Goal: Find specific page/section: Find specific page/section

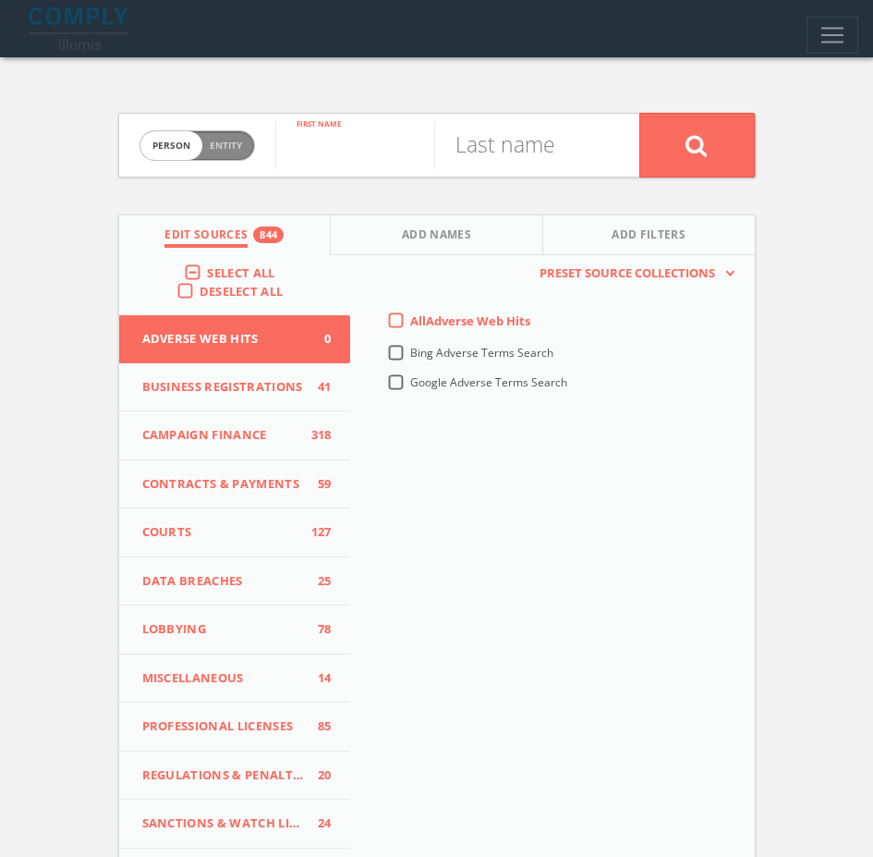
click at [376, 144] on input "text" at bounding box center [354, 145] width 159 height 48
click at [225, 145] on span "Entity" at bounding box center [226, 146] width 32 height 14
click at [338, 138] on input "text" at bounding box center [457, 145] width 364 height 48
click at [173, 153] on span "Person Entity" at bounding box center [197, 145] width 114 height 29
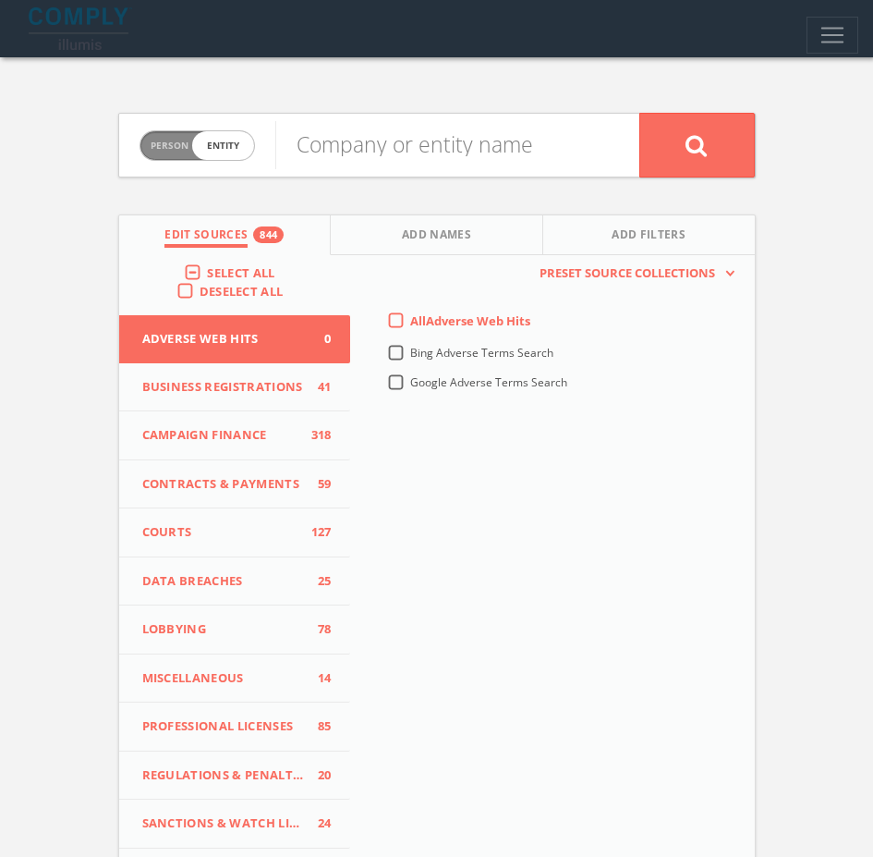
checkbox input "false"
click at [821, 41] on span "Toggle navigation" at bounding box center [833, 35] width 28 height 28
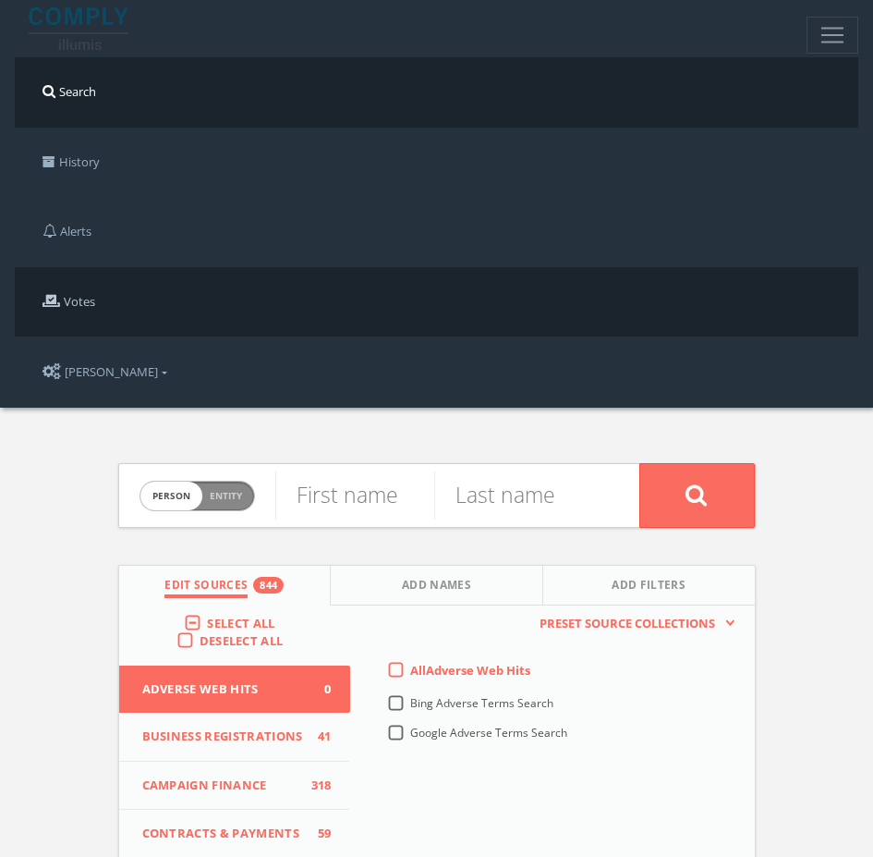
click at [93, 305] on link "Votes" at bounding box center [437, 302] width 844 height 70
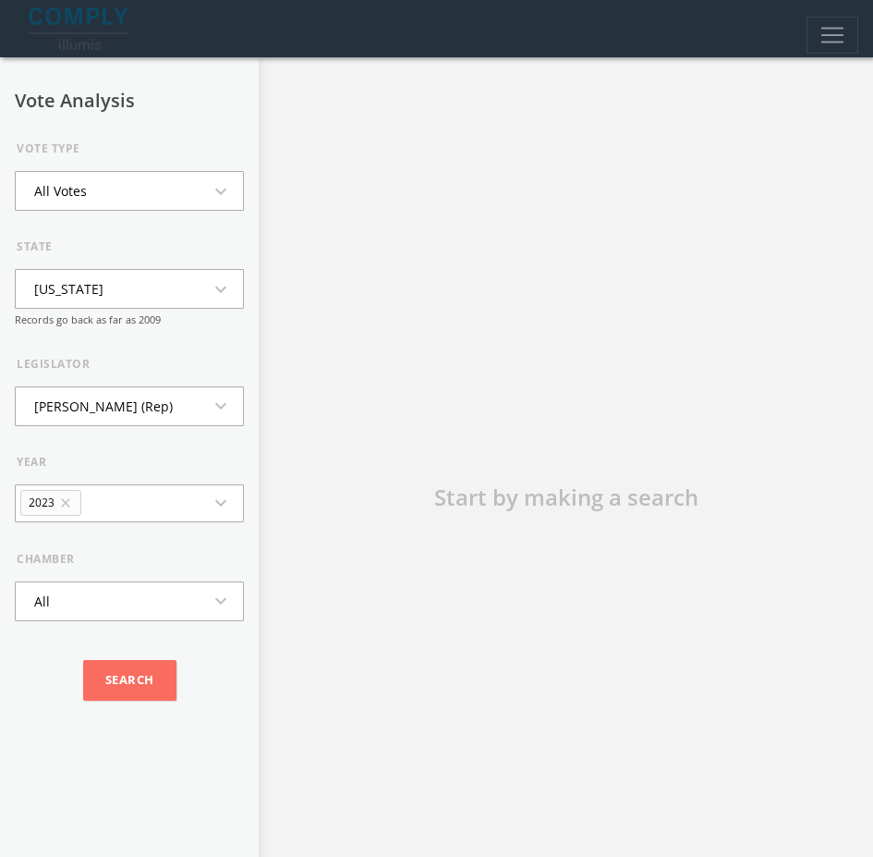
click at [60, 512] on li "2023 close" at bounding box center [50, 503] width 61 height 26
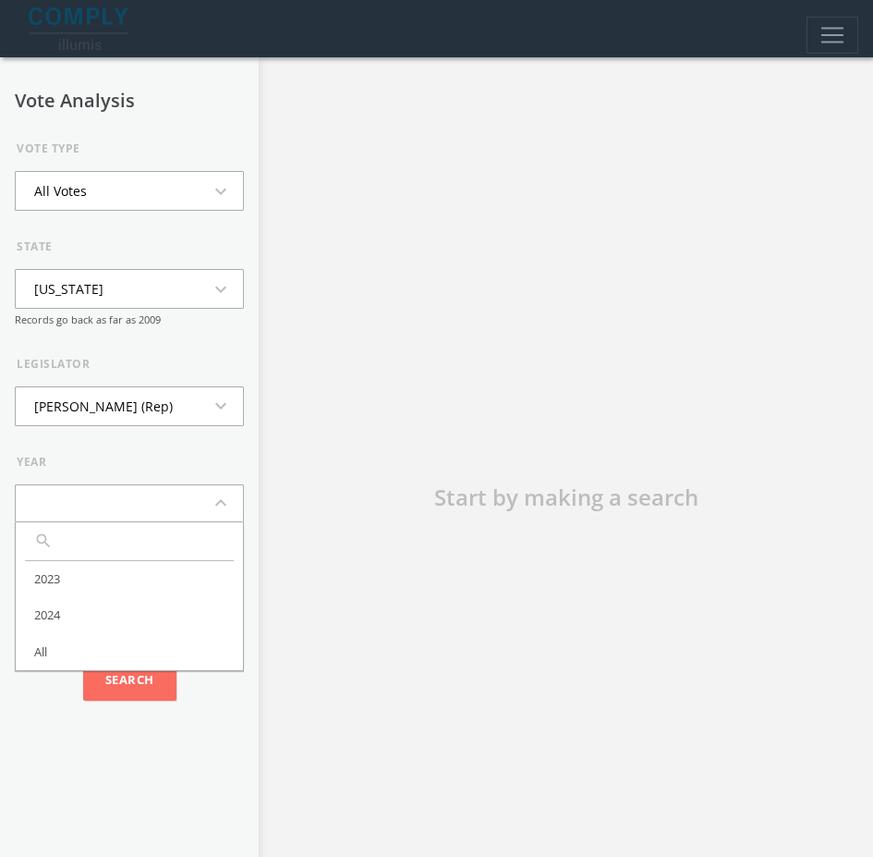
click at [67, 501] on button "expand_less" at bounding box center [129, 503] width 229 height 38
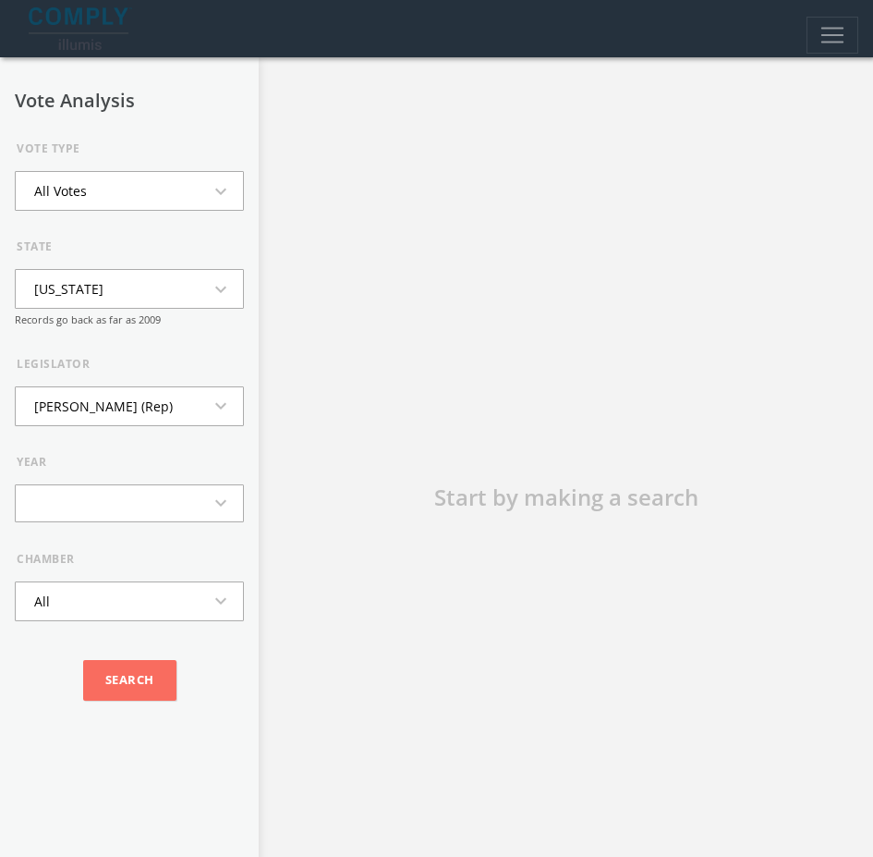
click at [119, 191] on button "All Votes expand_more" at bounding box center [129, 191] width 229 height 40
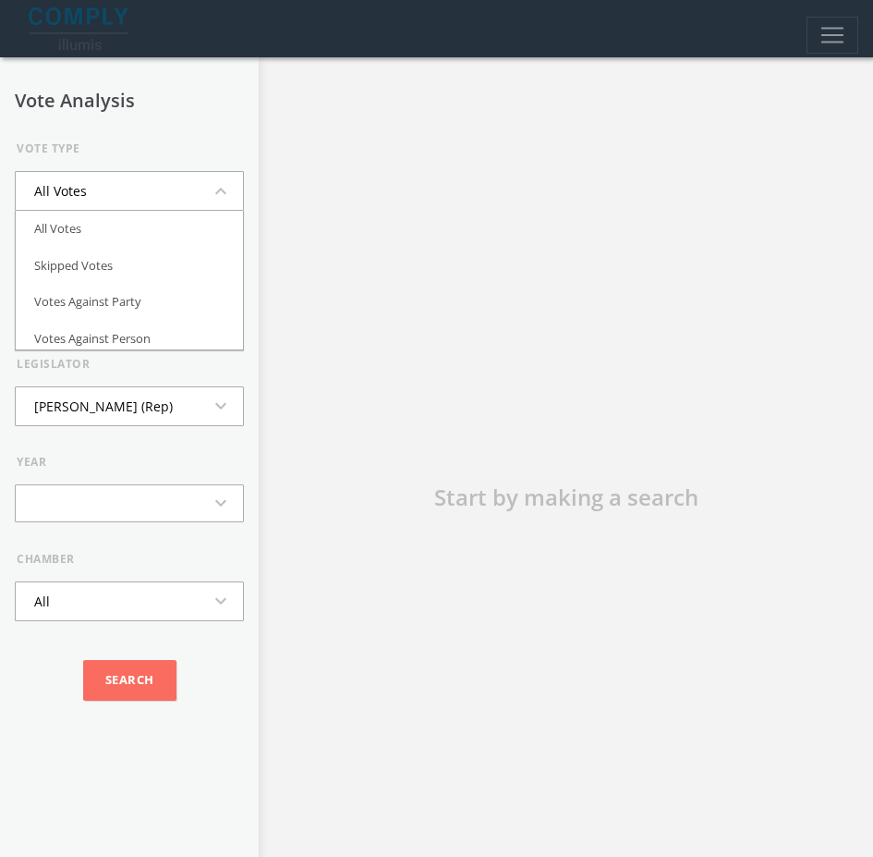
click at [119, 190] on button "All Votes expand_less" at bounding box center [129, 191] width 229 height 40
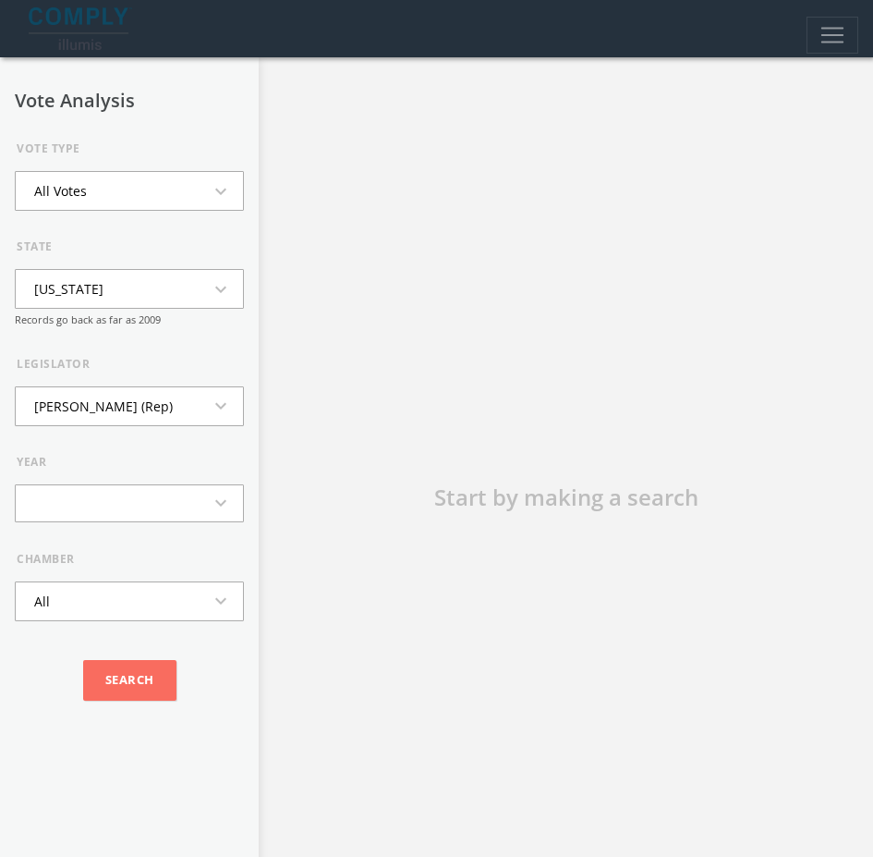
click at [109, 277] on button "Alaska expand_more" at bounding box center [129, 289] width 229 height 40
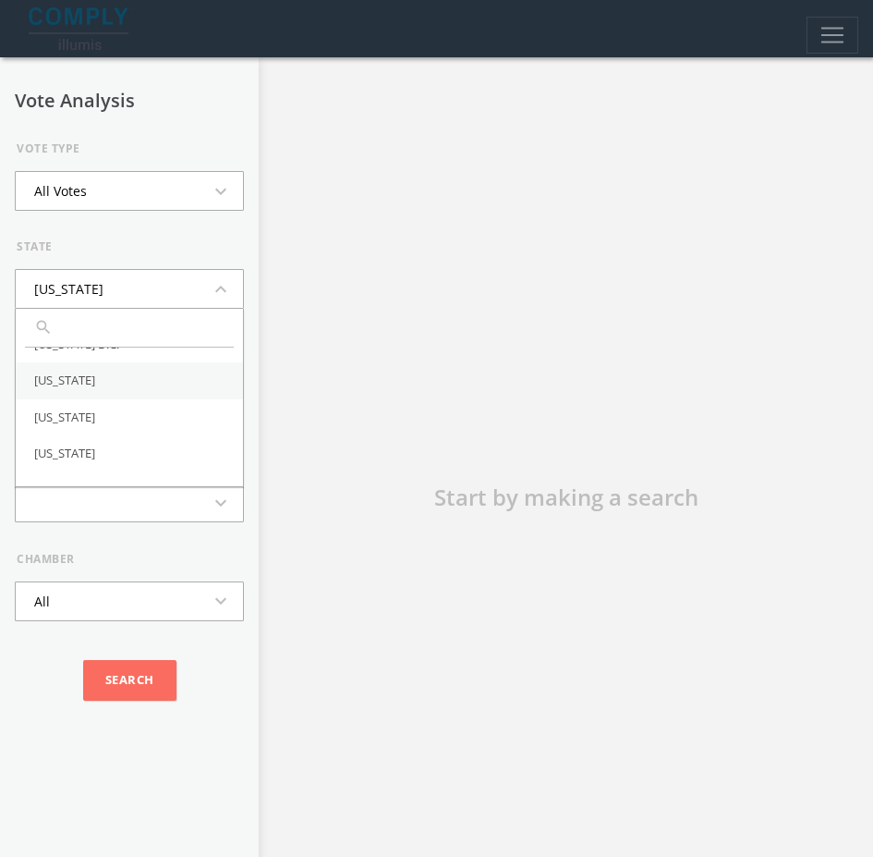
scroll to position [185, 0]
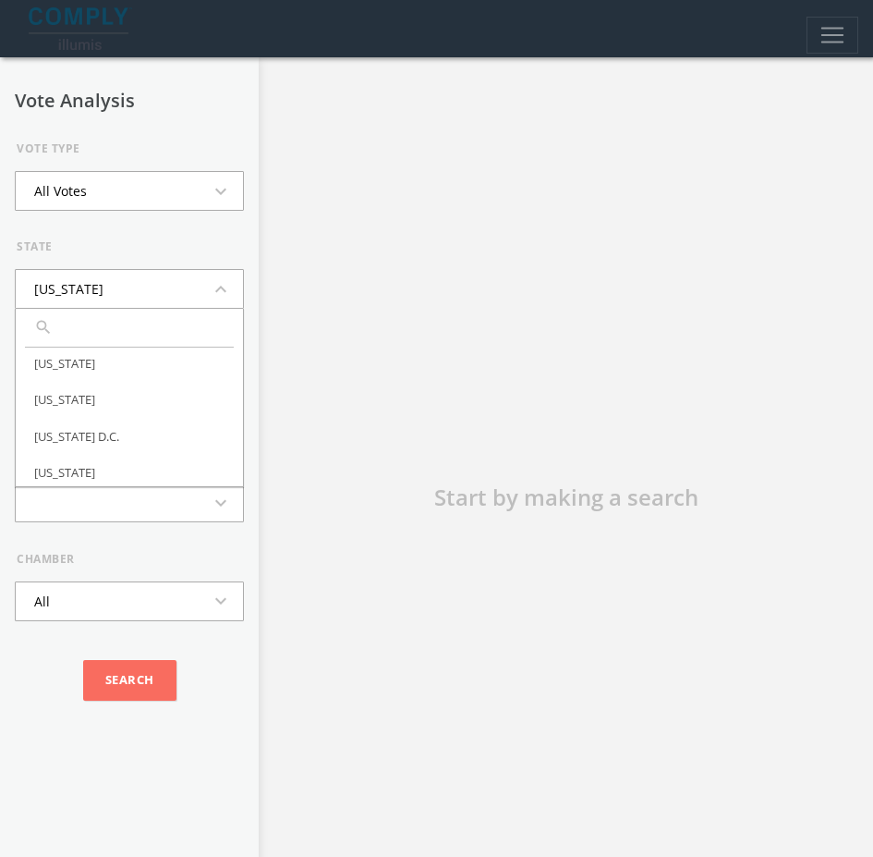
click at [71, 363] on li "Colorado" at bounding box center [129, 364] width 227 height 37
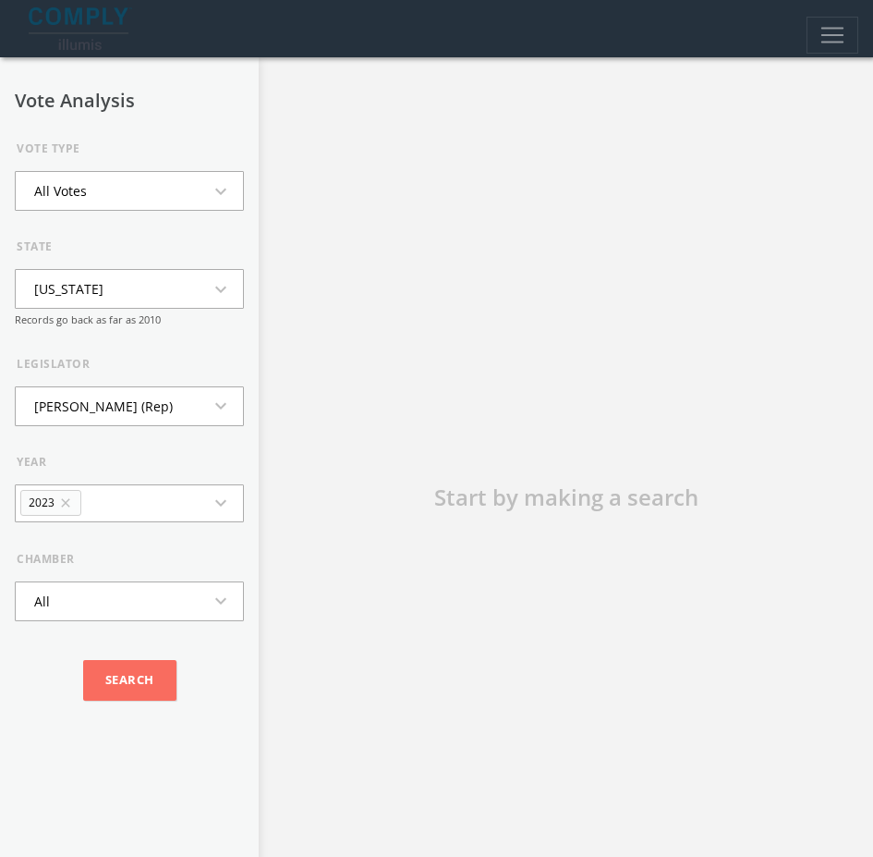
click at [117, 399] on li "Cindy Acree (Rep)" at bounding box center [104, 406] width 176 height 38
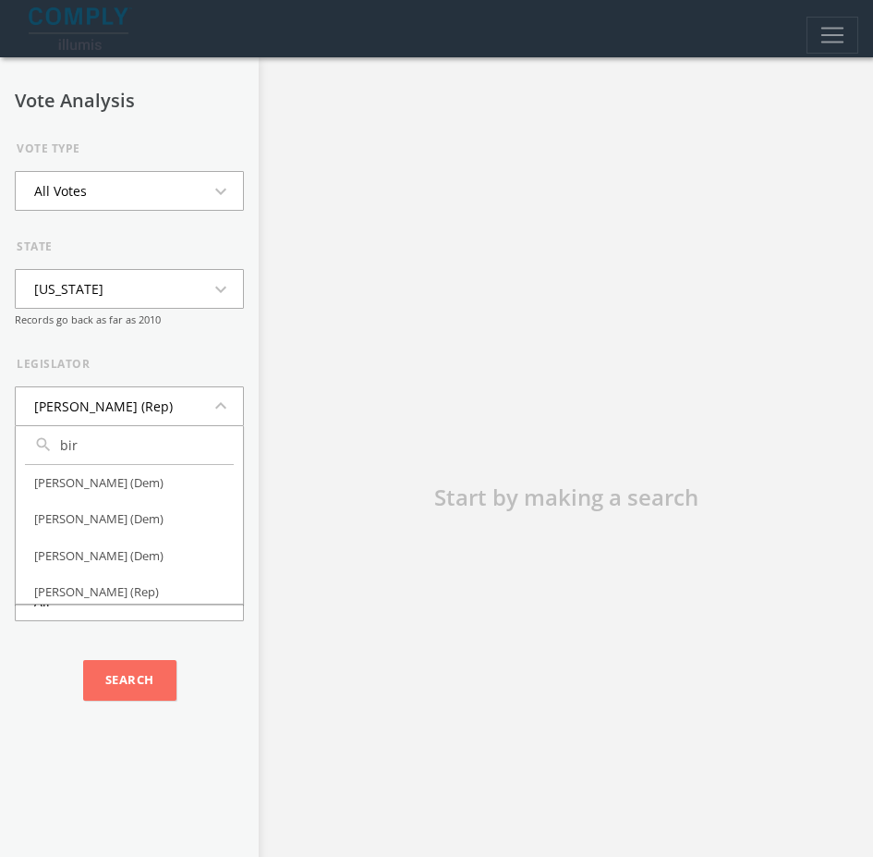
type input "bird"
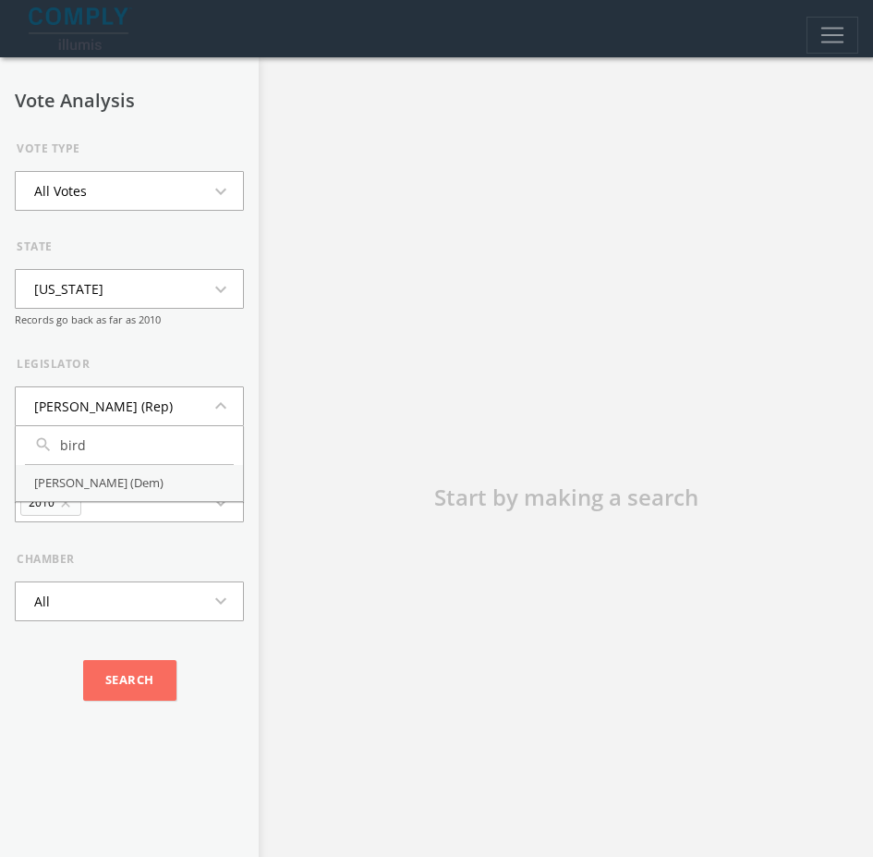
click at [99, 477] on li "Shannon Bird (Dem)" at bounding box center [129, 483] width 227 height 37
click at [67, 500] on icon "close" at bounding box center [65, 502] width 15 height 15
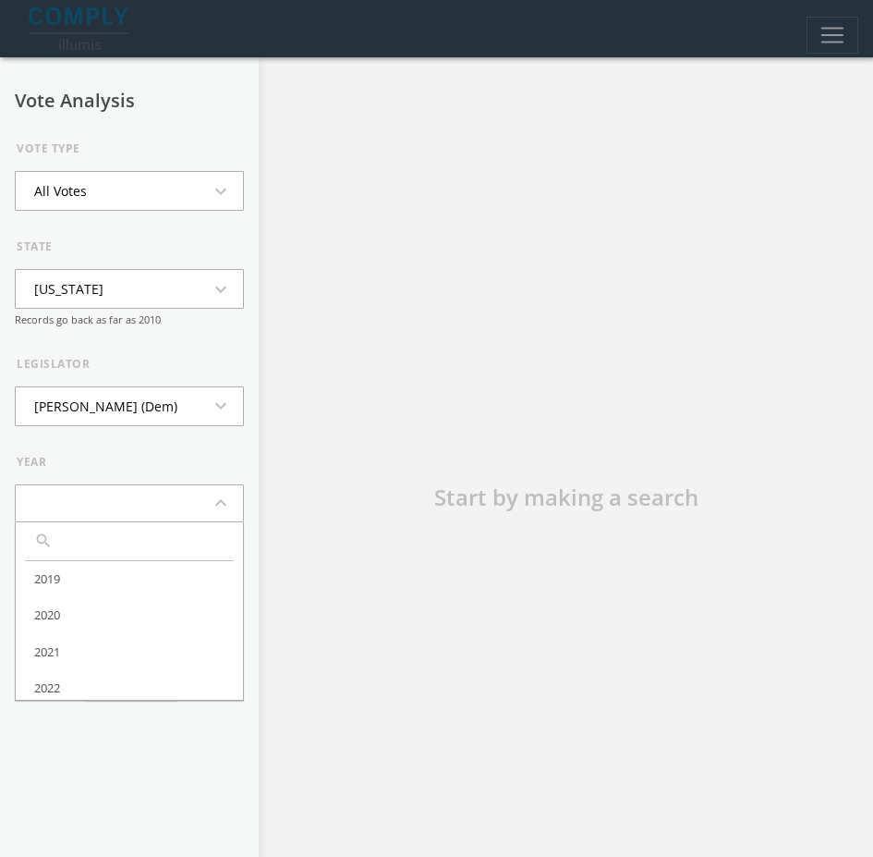
click at [137, 506] on button "expand_less" at bounding box center [129, 503] width 229 height 38
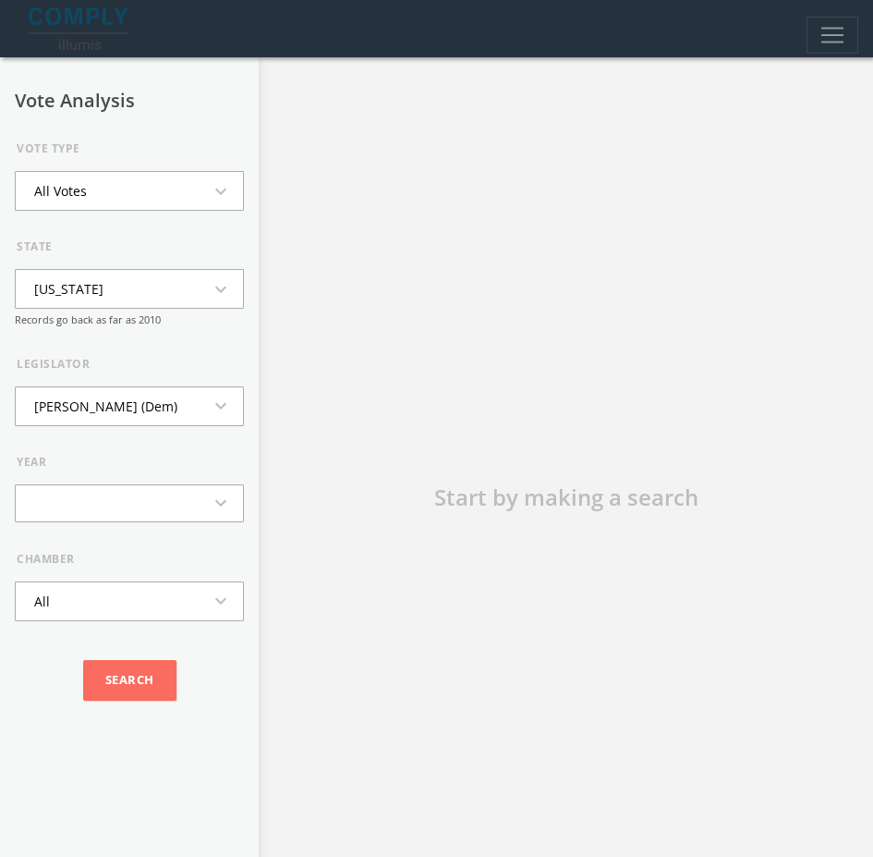
click at [135, 506] on button "expand_more" at bounding box center [129, 503] width 229 height 38
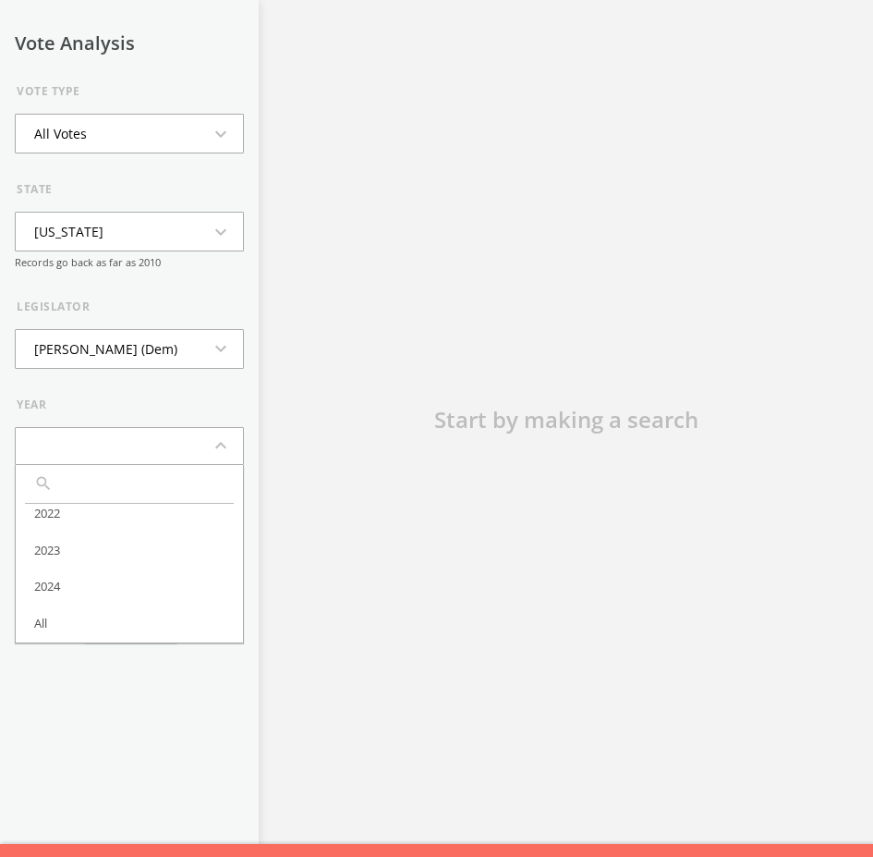
scroll to position [102, 0]
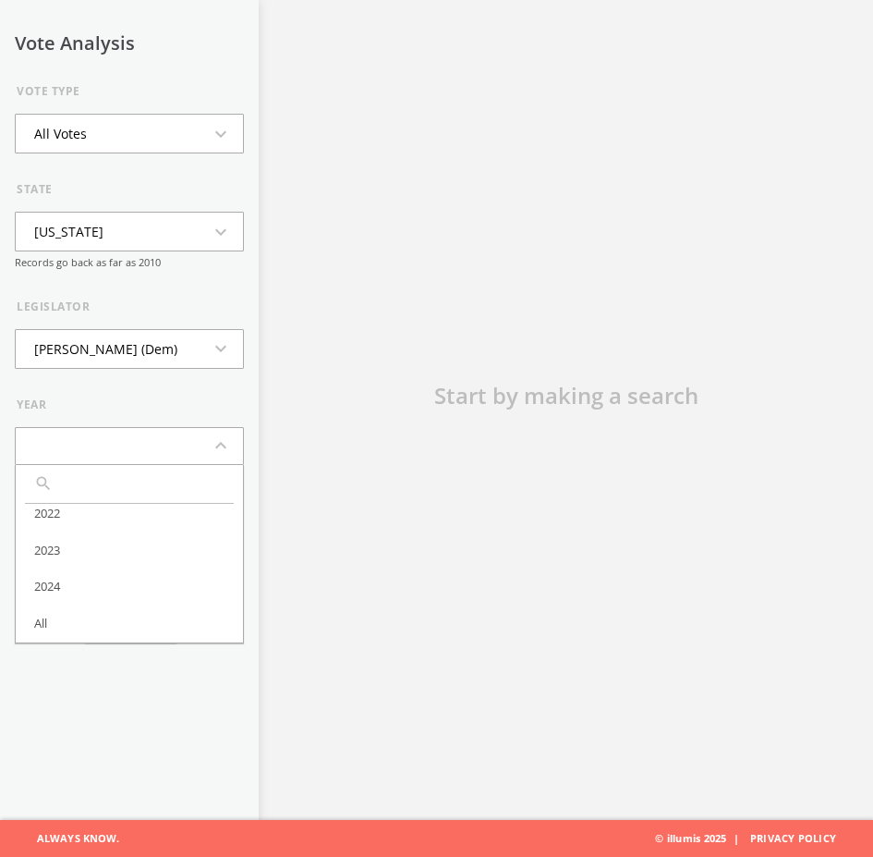
click at [58, 654] on div "Vote Analysis Vote Type All Votes expand_more state Colorado expand_more Record…" at bounding box center [129, 428] width 259 height 857
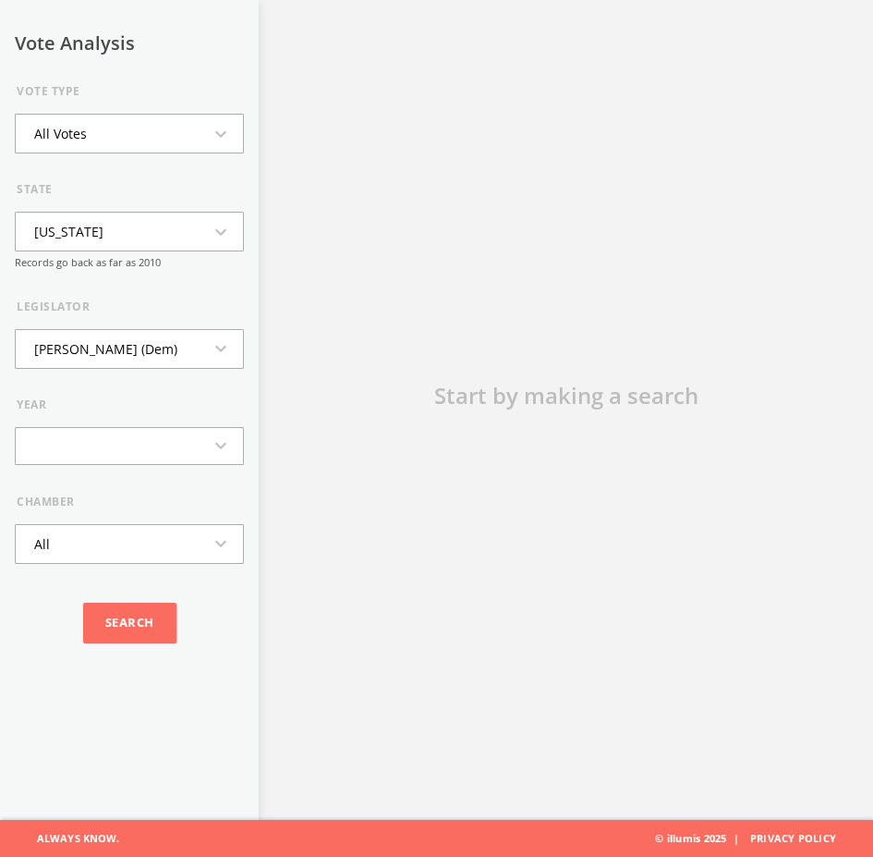
click at [58, 654] on div "Vote Analysis Vote Type All Votes expand_more state Colorado expand_more Record…" at bounding box center [129, 428] width 259 height 857
click at [97, 430] on button "expand_more" at bounding box center [129, 446] width 229 height 38
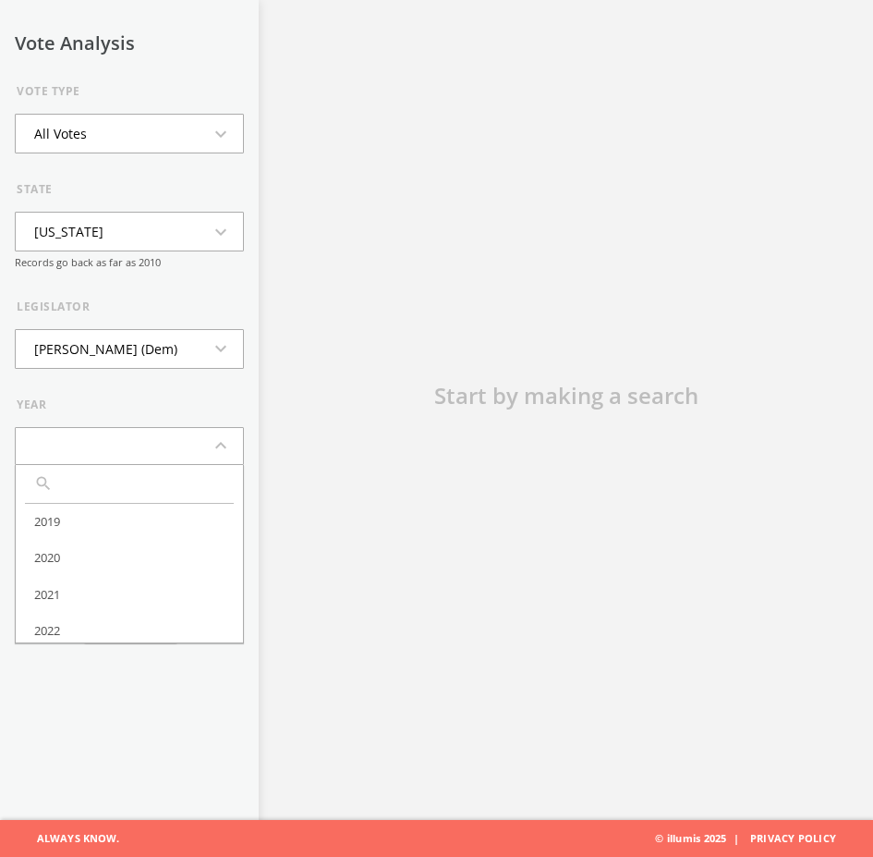
scroll to position [130, 0]
click at [64, 605] on li "All" at bounding box center [129, 623] width 227 height 37
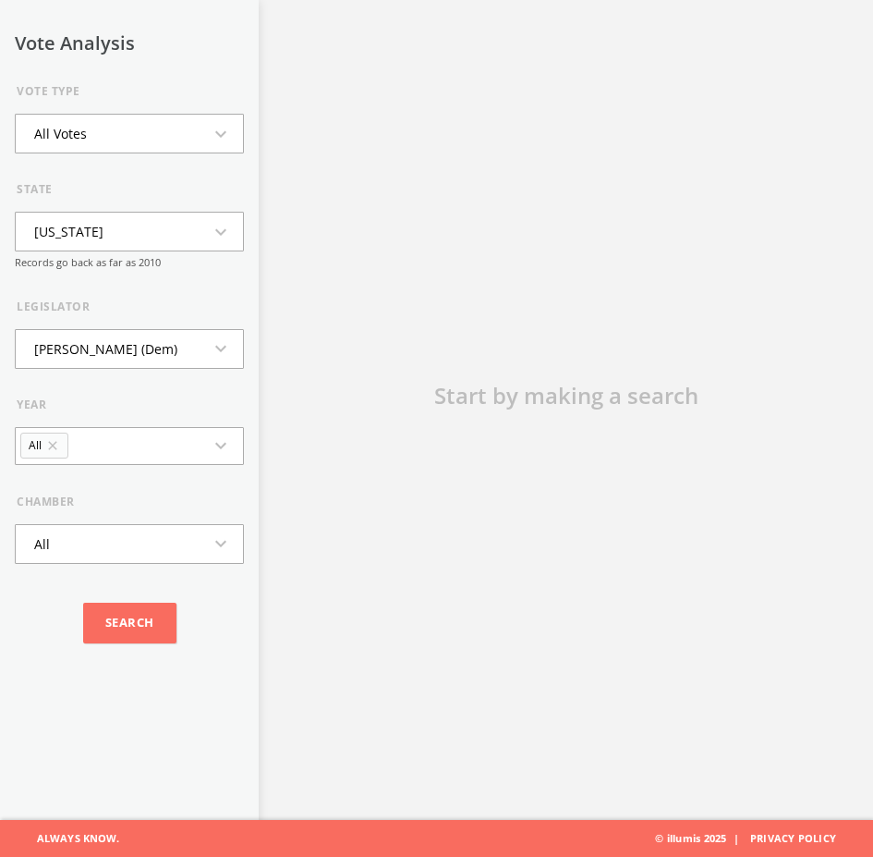
click at [142, 131] on button "All Votes expand_more" at bounding box center [129, 134] width 229 height 40
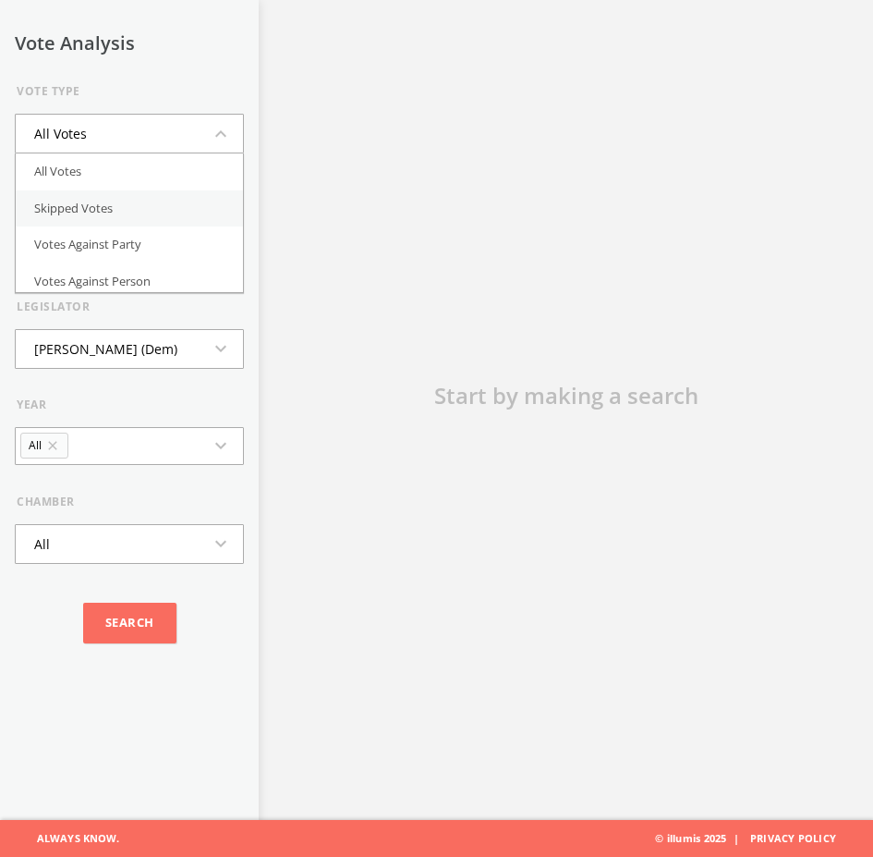
scroll to position [167, 0]
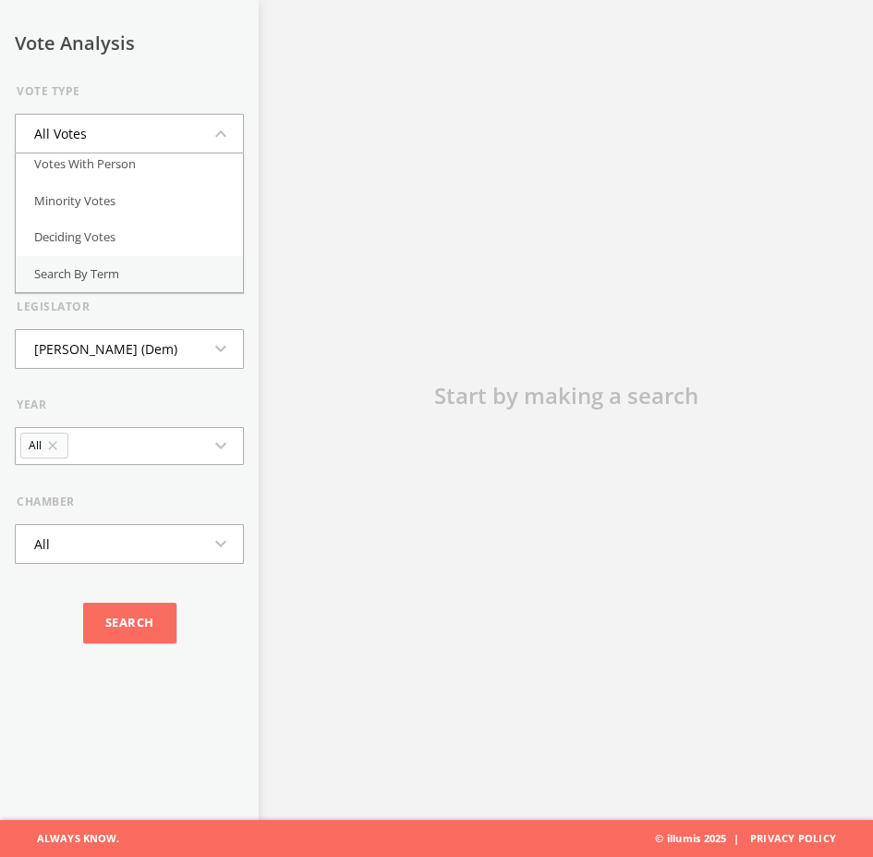
click at [113, 256] on li "Search By Term" at bounding box center [129, 274] width 227 height 37
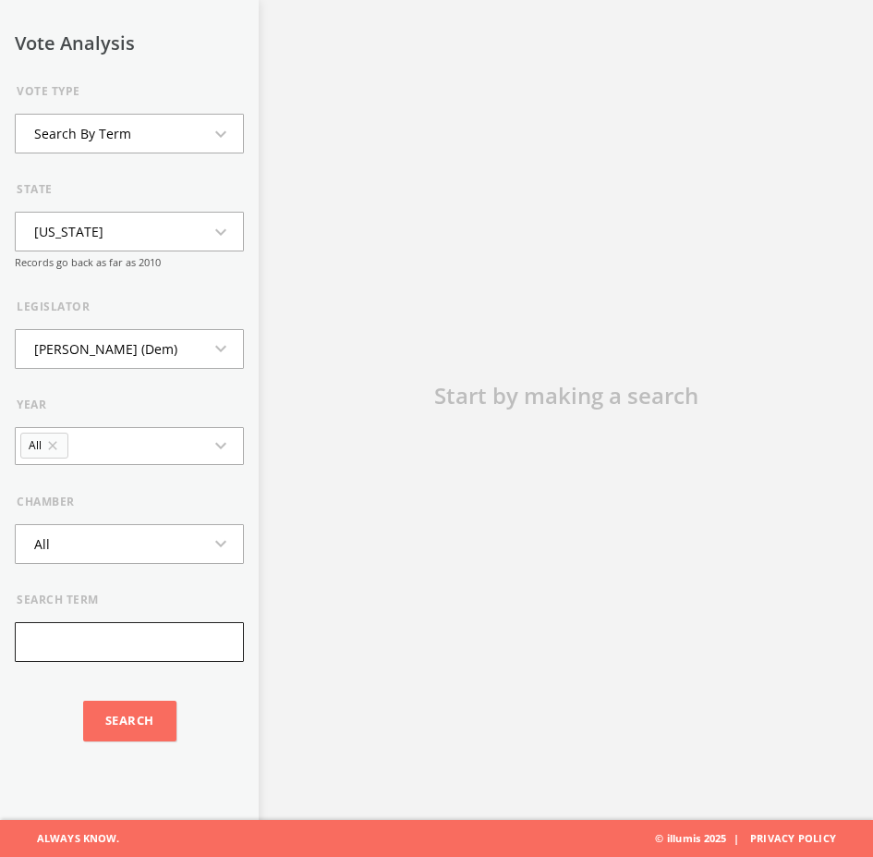
click at [100, 634] on input "text" at bounding box center [129, 642] width 229 height 40
type input "rent"
click at [133, 715] on input "Search" at bounding box center [129, 721] width 93 height 41
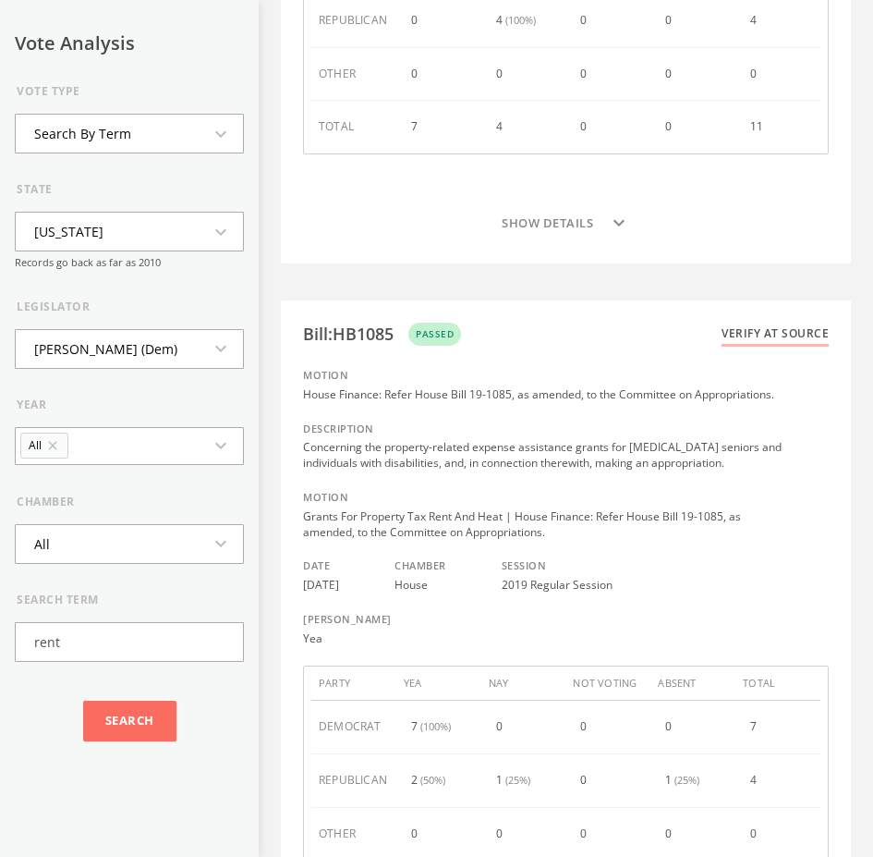
scroll to position [15194, 0]
